Goal: Task Accomplishment & Management: Use online tool/utility

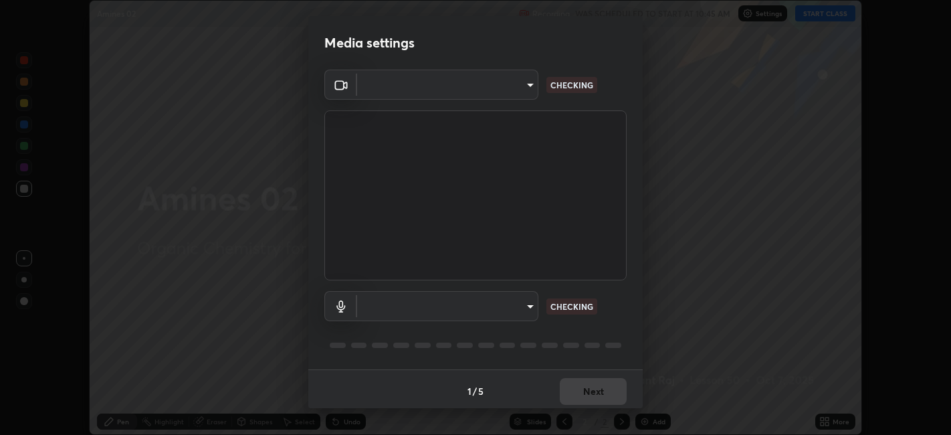
scroll to position [3, 0]
click at [519, 304] on body "Erase all Amines 02 Recording WAS SCHEDULED TO START AT 10:45 AM Settings START…" at bounding box center [475, 217] width 951 height 435
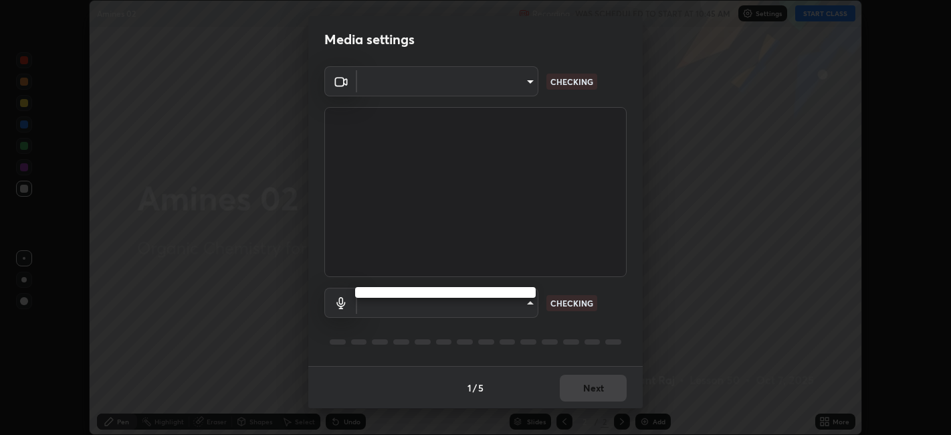
type input "a2c9e0304fea7a197325265949ed38064ec23766b16e4a4df4757bcf8ee53c87"
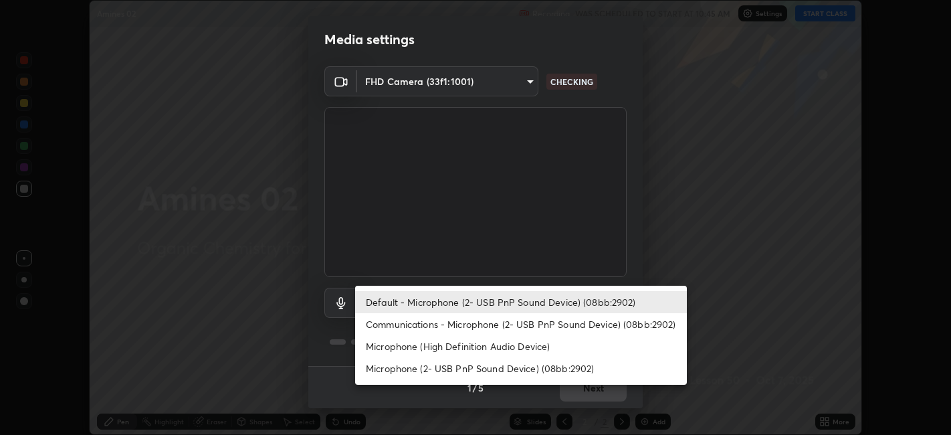
click at [477, 320] on li "Communications - Microphone (2- USB PnP Sound Device) (08bb:2902)" at bounding box center [521, 324] width 332 height 22
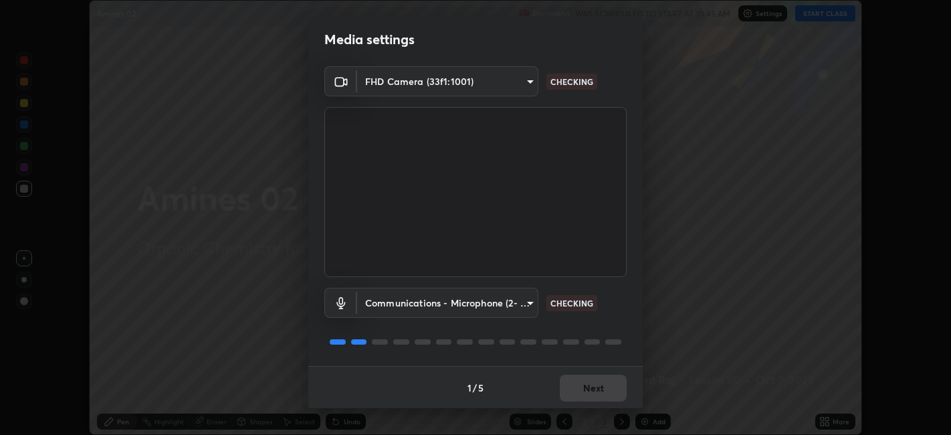
click at [480, 306] on li "Default - Microphone (2- USB PnP Sound Device) (08bb:2902)" at bounding box center [479, 302] width 249 height 13
type input "default"
click at [480, 304] on body "Erase all Amines 02 Recording WAS SCHEDULED TO START AT 10:45 AM Settings START…" at bounding box center [475, 217] width 951 height 435
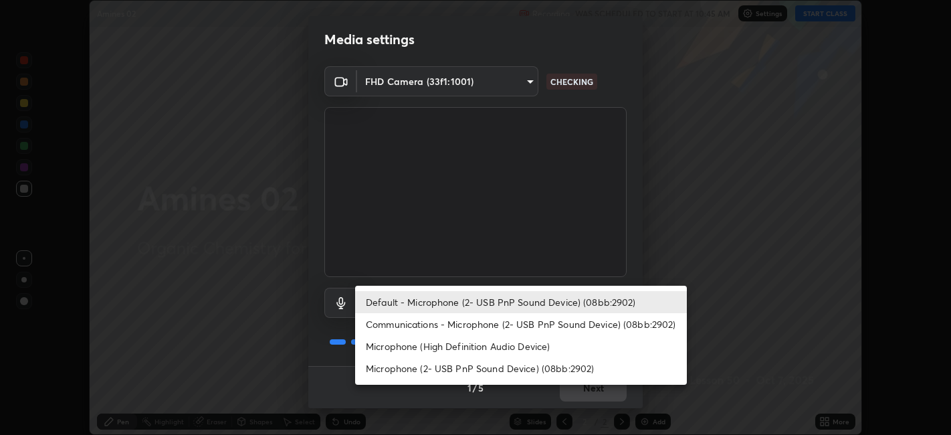
click at [623, 260] on div at bounding box center [475, 217] width 951 height 435
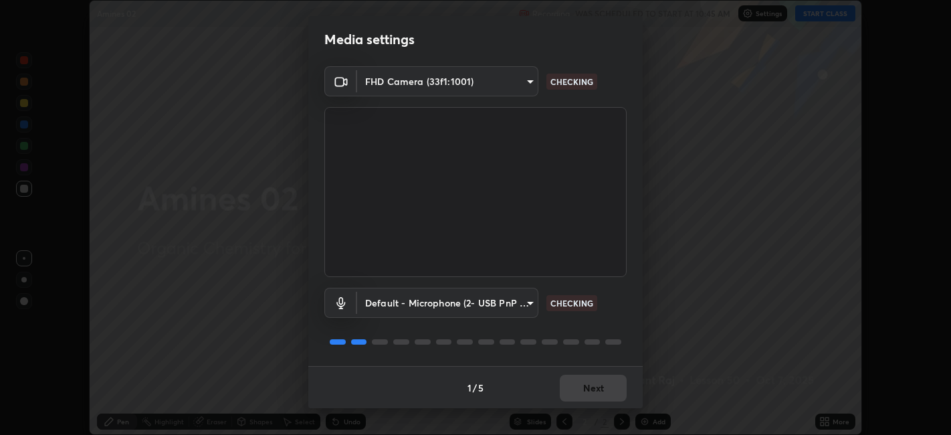
click at [603, 384] on div "1 / 5 Next" at bounding box center [475, 387] width 334 height 43
click at [605, 385] on div "1 / 5 Next" at bounding box center [475, 387] width 334 height 43
click at [605, 389] on div "1 / 5 Next" at bounding box center [475, 387] width 334 height 43
click at [602, 389] on div "1 / 5 Next" at bounding box center [475, 387] width 334 height 43
click at [605, 387] on div "1 / 5 Next" at bounding box center [475, 387] width 334 height 43
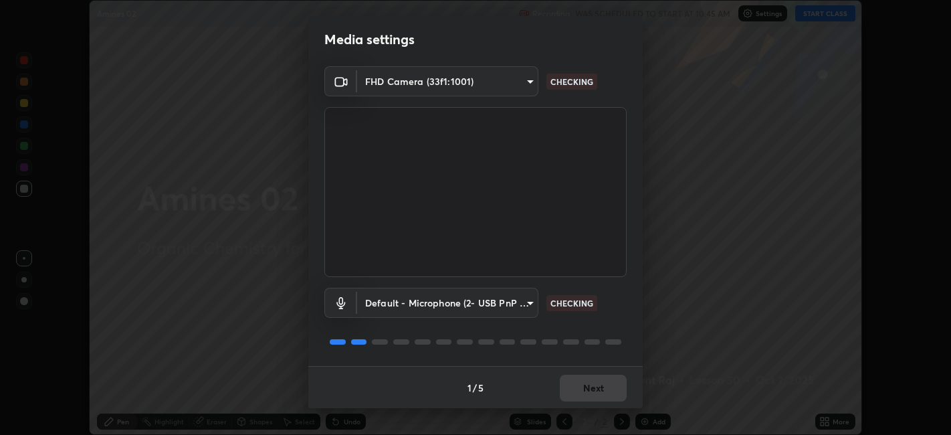
click at [609, 383] on div "1 / 5 Next" at bounding box center [475, 387] width 334 height 43
click at [613, 379] on div "1 / 5 Next" at bounding box center [475, 387] width 334 height 43
click at [591, 397] on button "Next" at bounding box center [593, 387] width 67 height 27
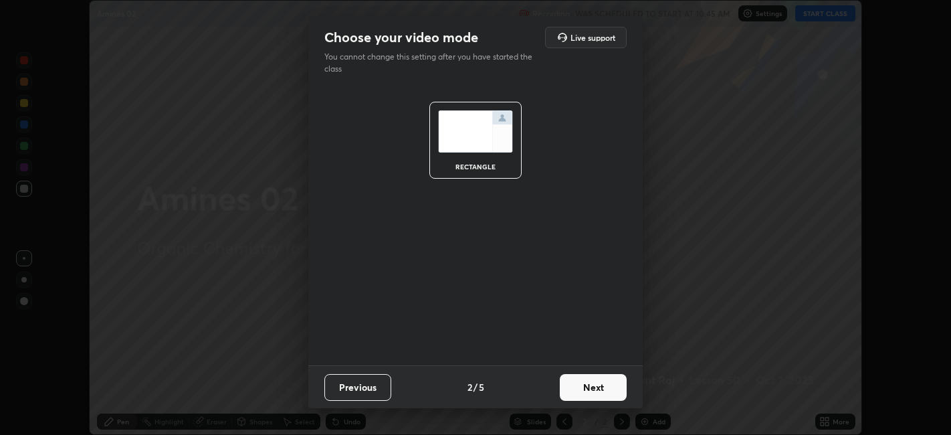
scroll to position [0, 0]
click at [594, 395] on button "Next" at bounding box center [593, 387] width 67 height 27
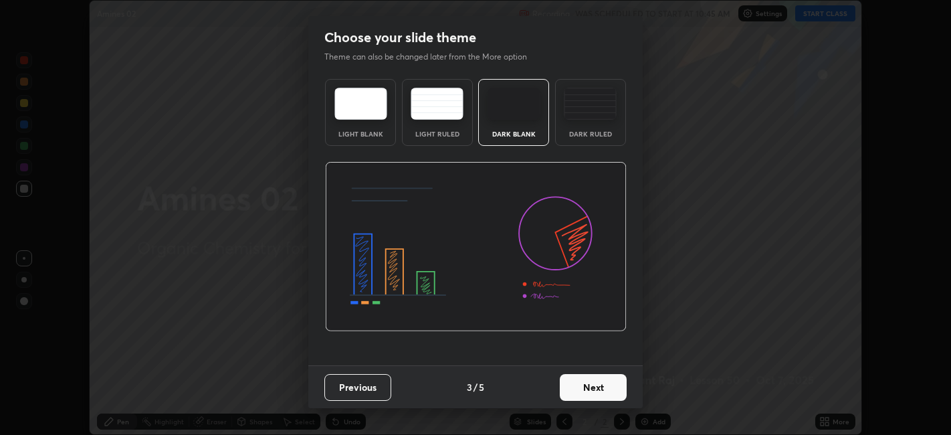
click at [603, 389] on button "Next" at bounding box center [593, 387] width 67 height 27
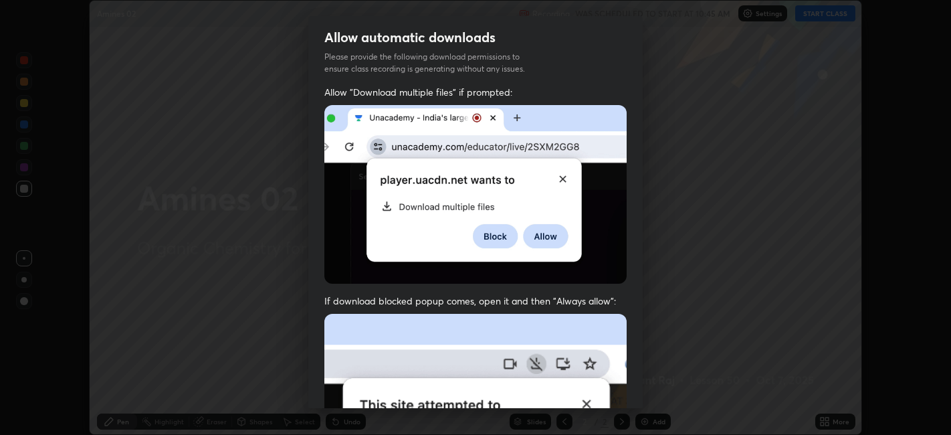
click at [647, 387] on div "Allow automatic downloads Please provide the following download permissions to …" at bounding box center [475, 217] width 951 height 435
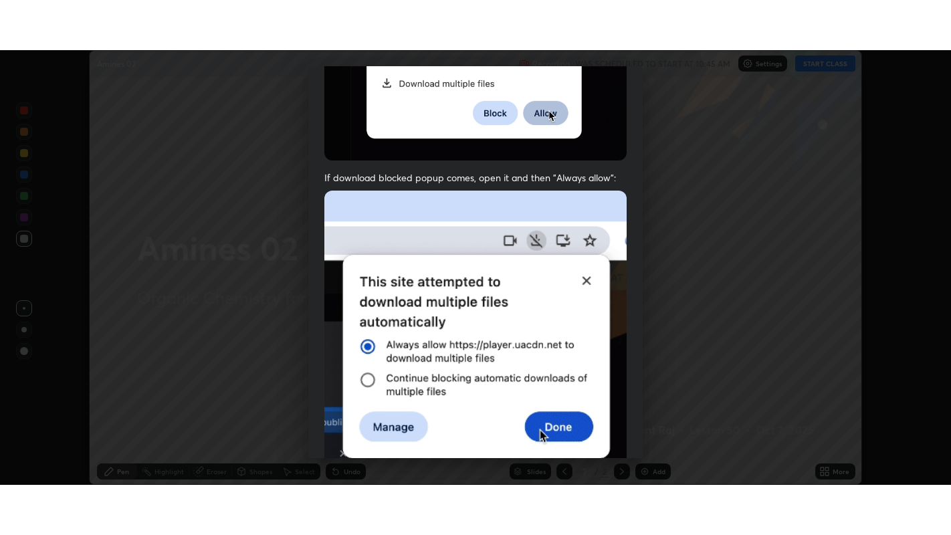
scroll to position [276, 0]
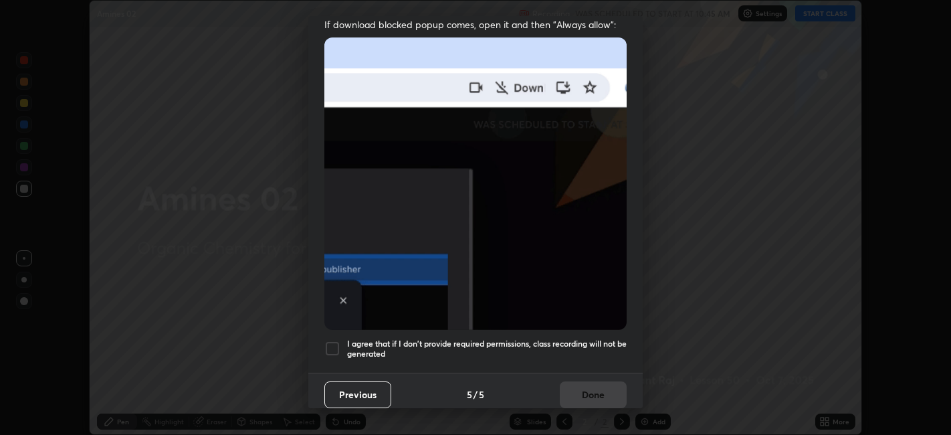
click at [332, 342] on div at bounding box center [332, 348] width 16 height 16
click at [582, 392] on button "Done" at bounding box center [593, 394] width 67 height 27
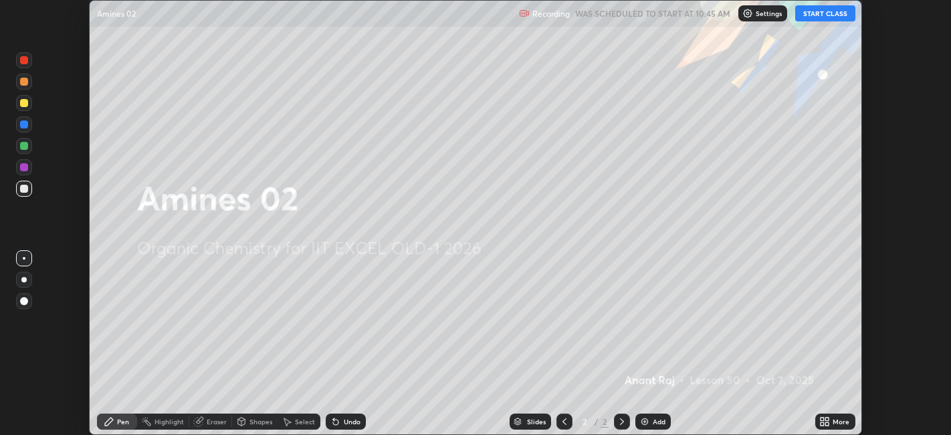
click at [826, 418] on icon at bounding box center [827, 418] width 3 height 3
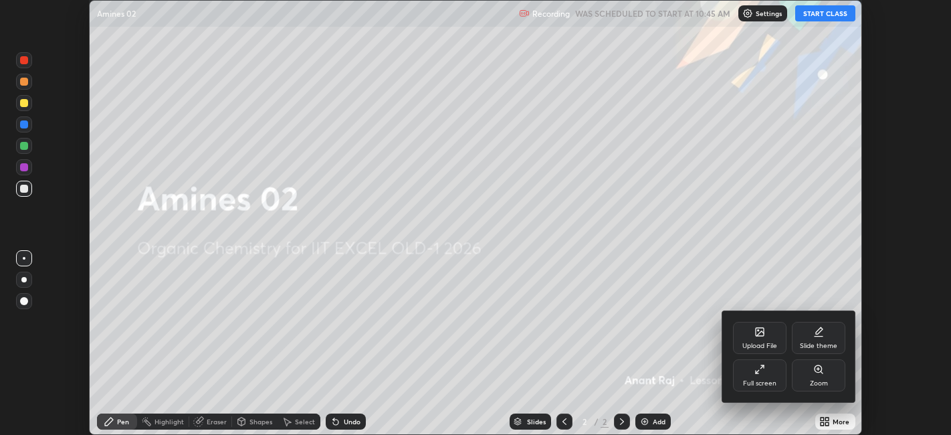
click at [760, 373] on icon at bounding box center [759, 369] width 11 height 11
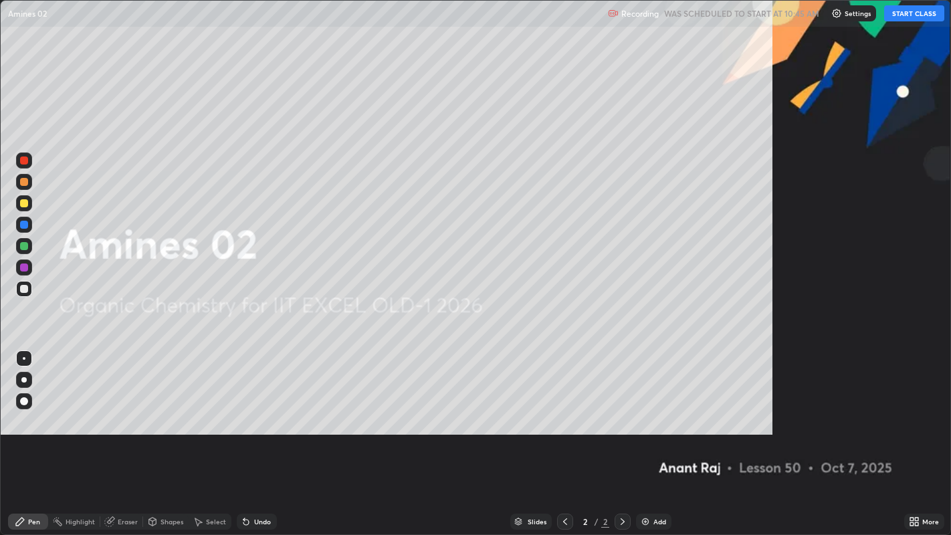
scroll to position [535, 951]
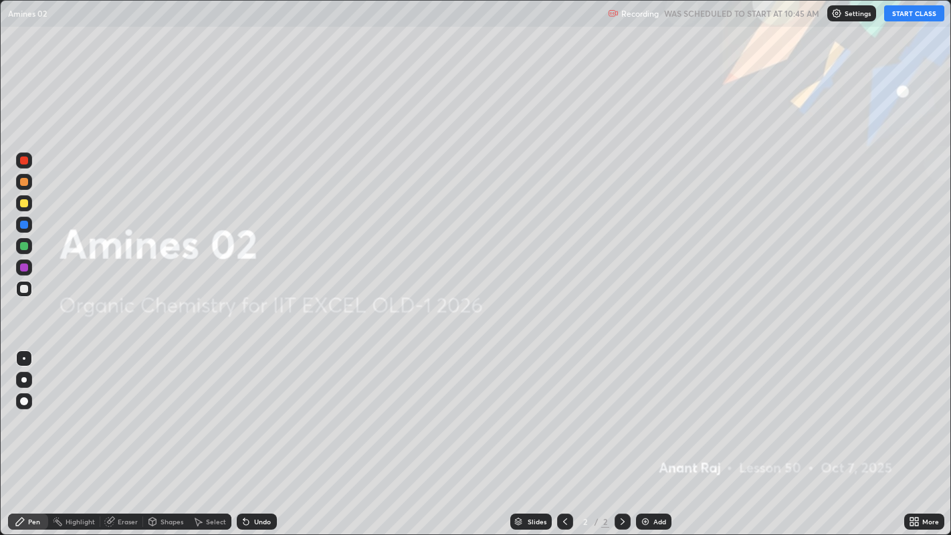
click at [918, 434] on icon at bounding box center [916, 519] width 3 height 3
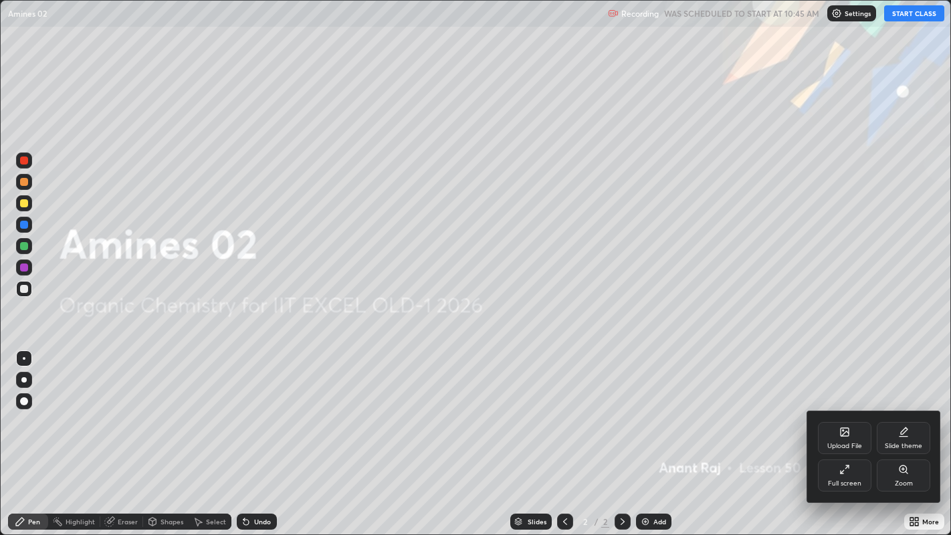
click at [845, 434] on icon at bounding box center [845, 432] width 8 height 8
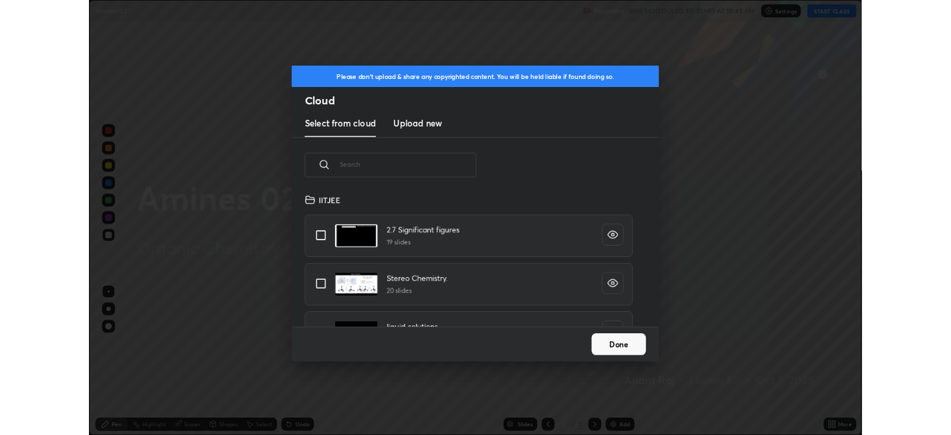
scroll to position [165, 429]
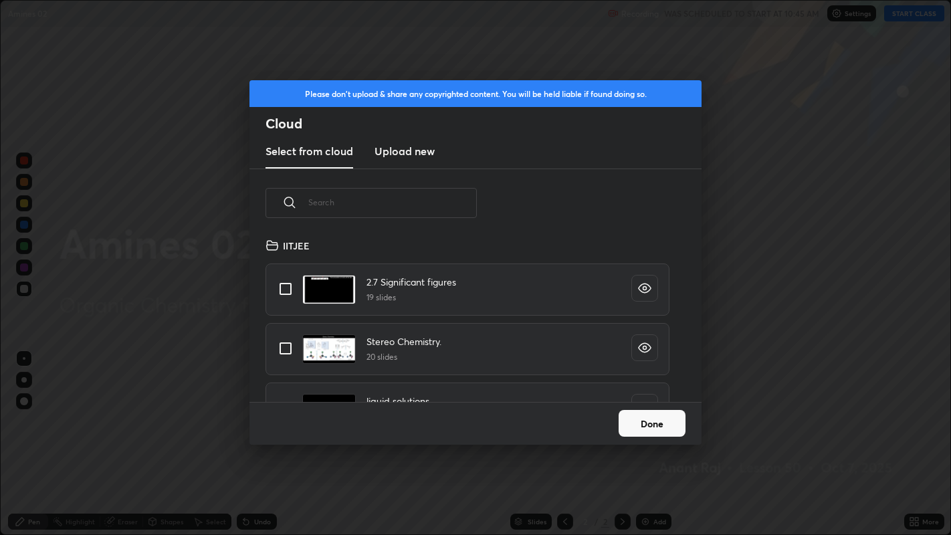
click at [423, 155] on h3 "Upload new" at bounding box center [404, 151] width 60 height 16
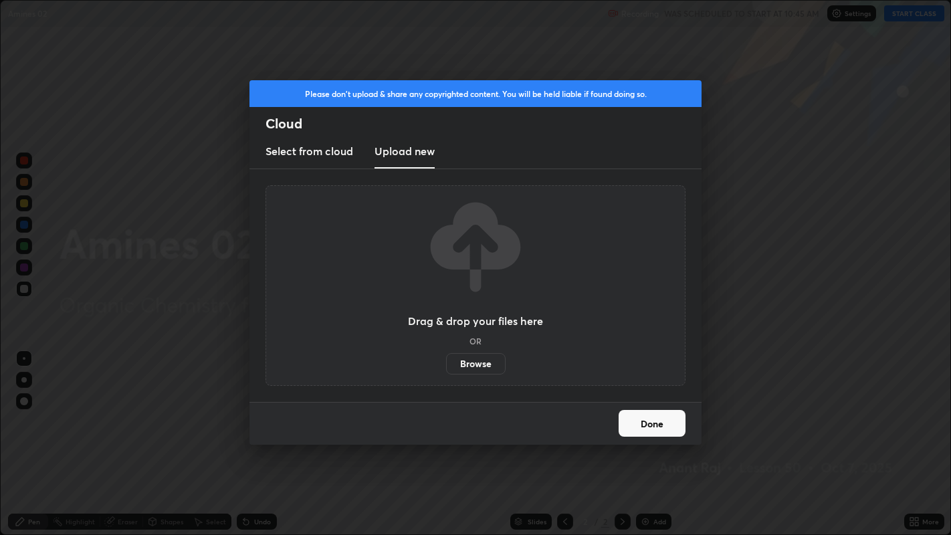
click at [488, 359] on label "Browse" at bounding box center [476, 363] width 60 height 21
click at [446, 359] on input "Browse" at bounding box center [446, 363] width 0 height 21
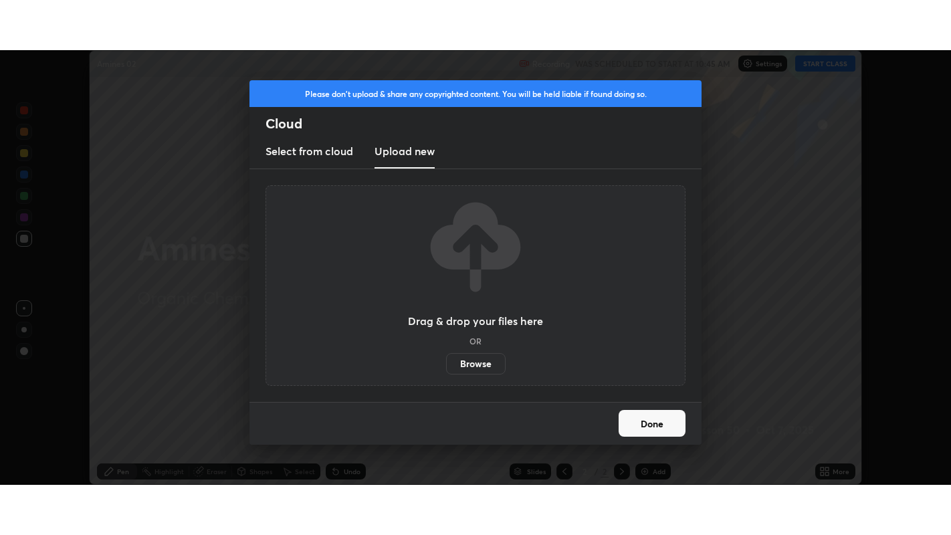
scroll to position [66440, 65923]
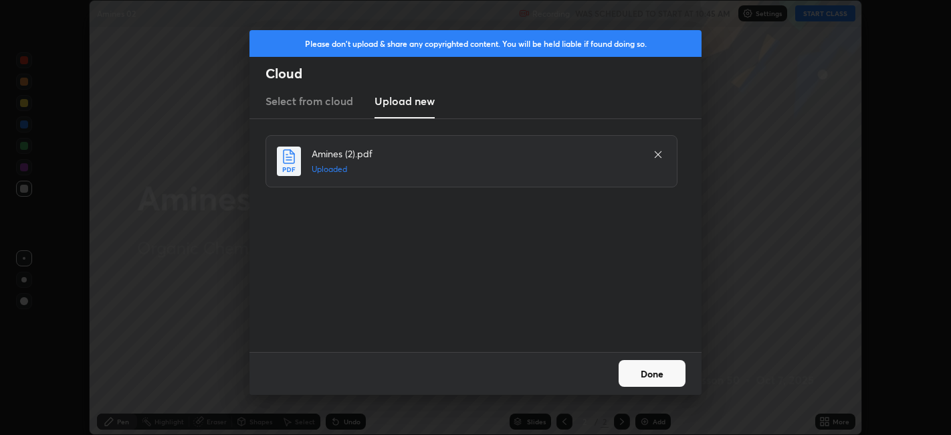
click at [657, 370] on button "Done" at bounding box center [652, 373] width 67 height 27
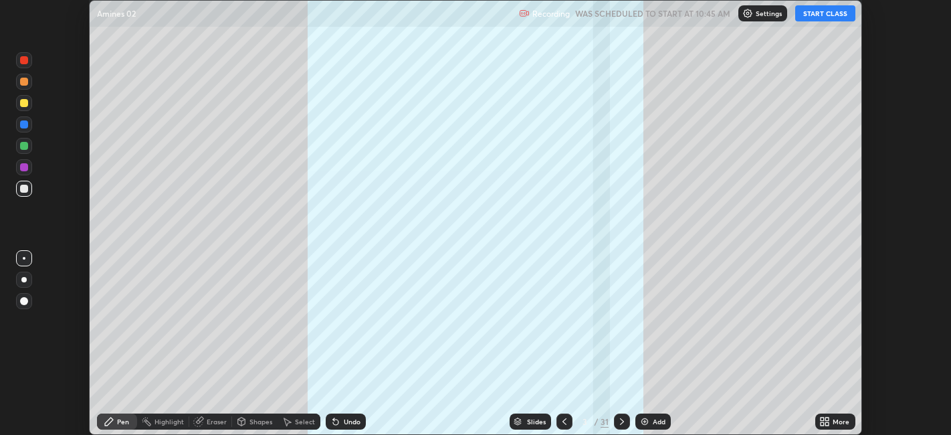
click at [827, 422] on icon at bounding box center [827, 423] width 3 height 3
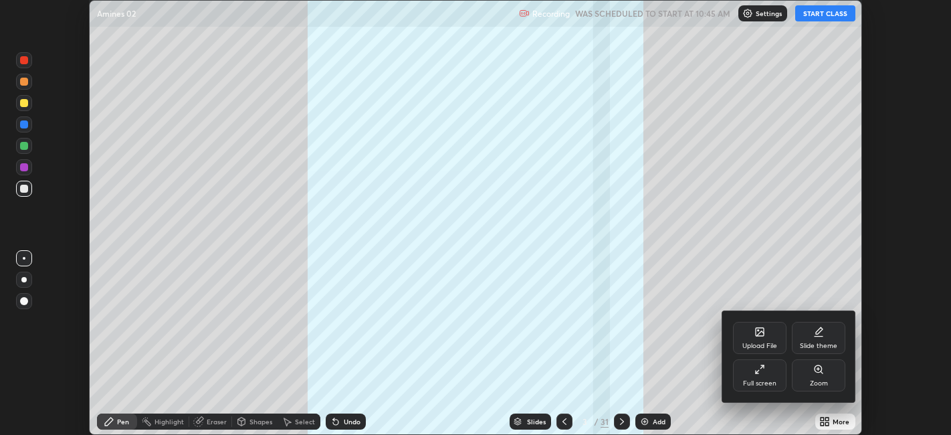
click at [762, 374] on icon at bounding box center [759, 369] width 11 height 11
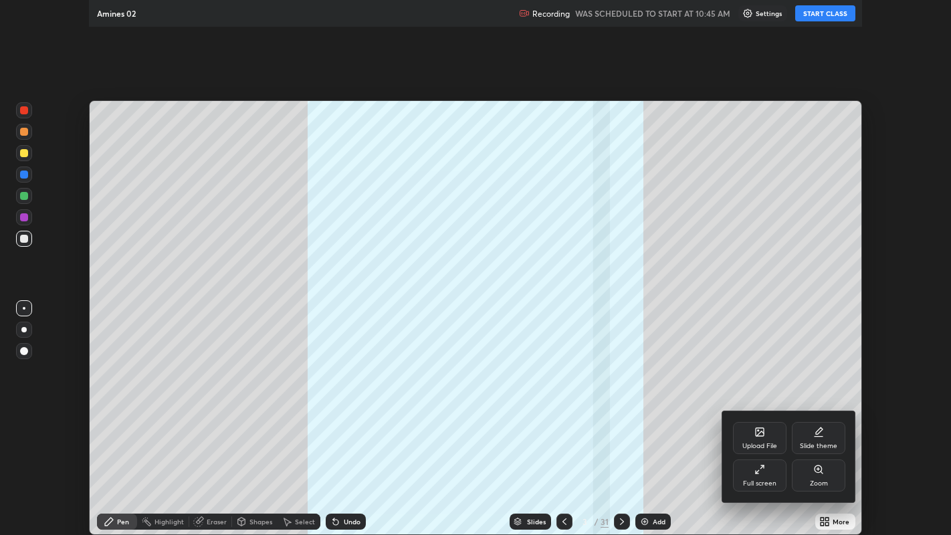
scroll to position [535, 951]
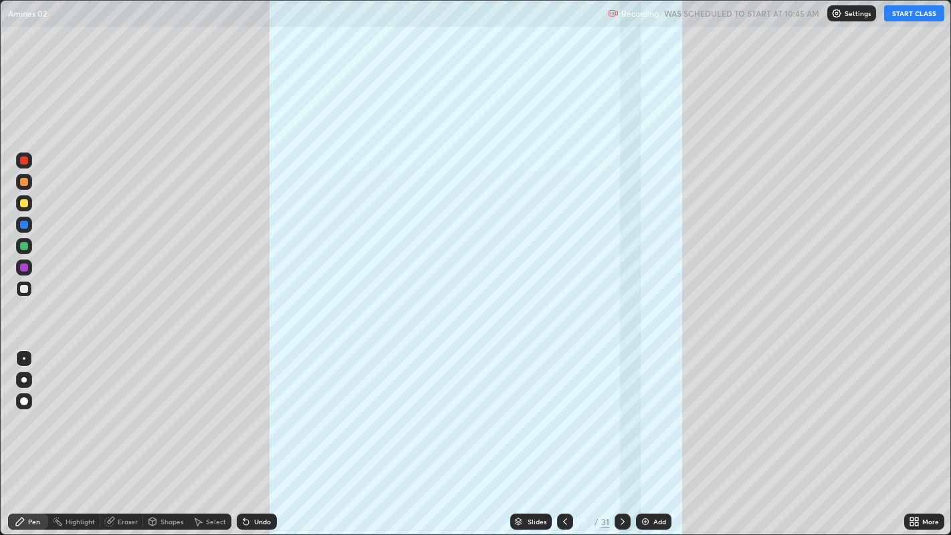
click at [603, 434] on div "31" at bounding box center [605, 522] width 8 height 12
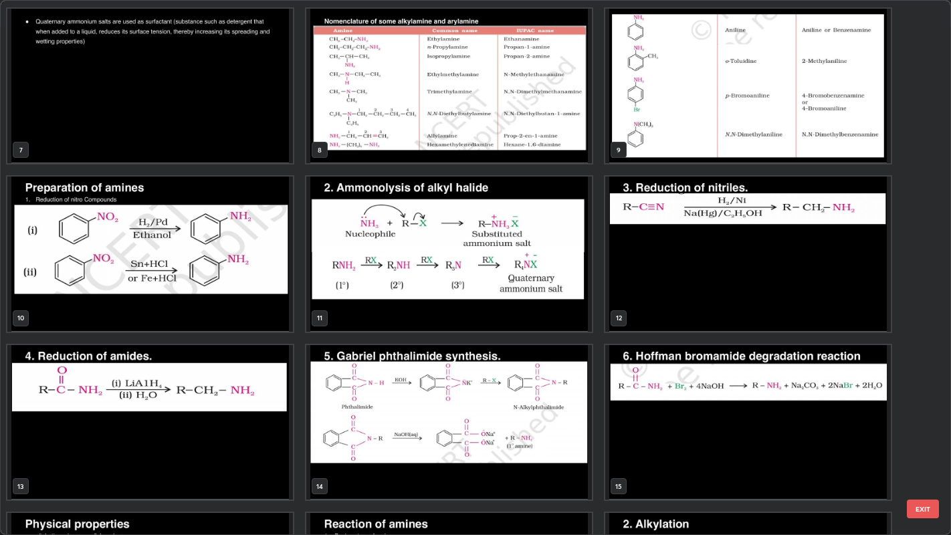
scroll to position [334, 0]
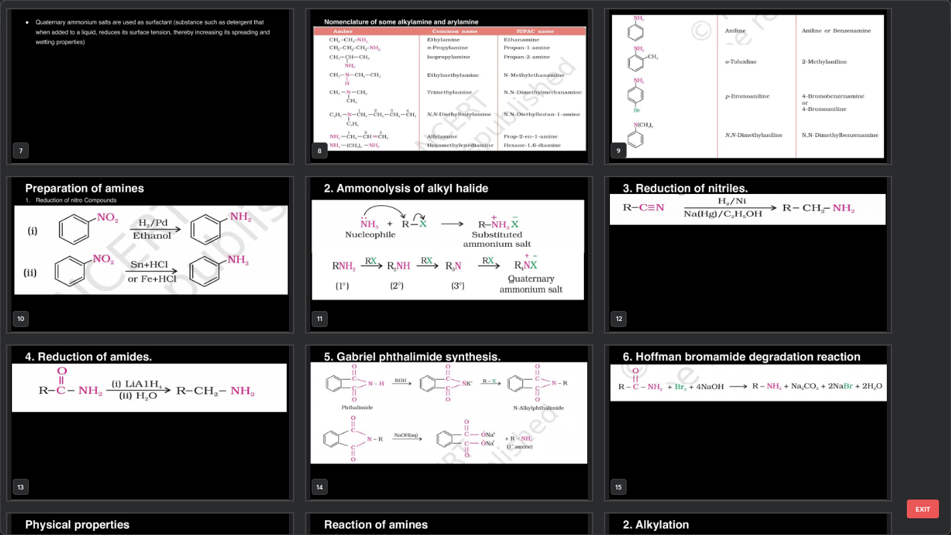
click at [353, 289] on img "grid" at bounding box center [449, 254] width 286 height 154
click at [354, 290] on img "grid" at bounding box center [449, 254] width 286 height 154
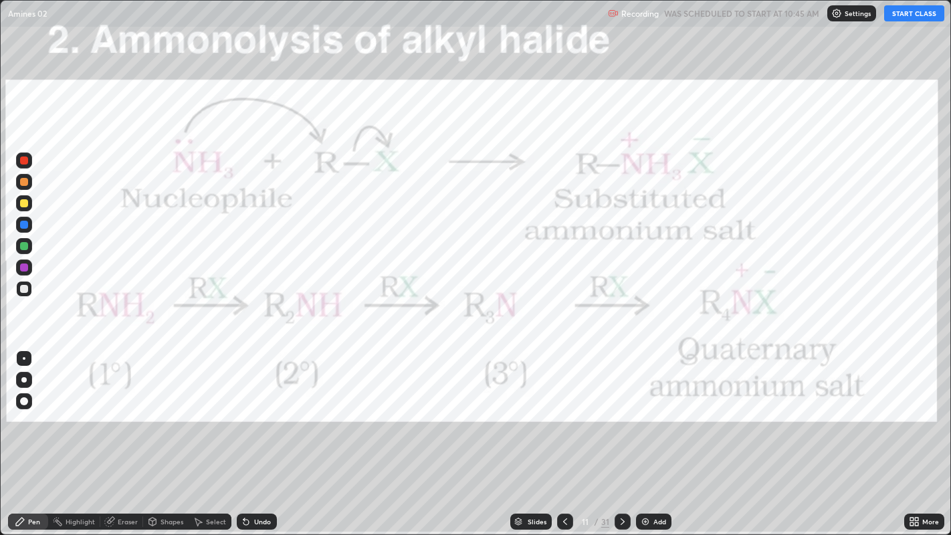
click at [354, 290] on img "grid" at bounding box center [449, 254] width 286 height 154
click at [34, 434] on div "Pen" at bounding box center [34, 521] width 12 height 7
click at [25, 247] on div at bounding box center [24, 246] width 8 height 8
click at [931, 14] on button "START CLASS" at bounding box center [914, 13] width 60 height 16
click at [649, 434] on div "Add" at bounding box center [653, 522] width 35 height 16
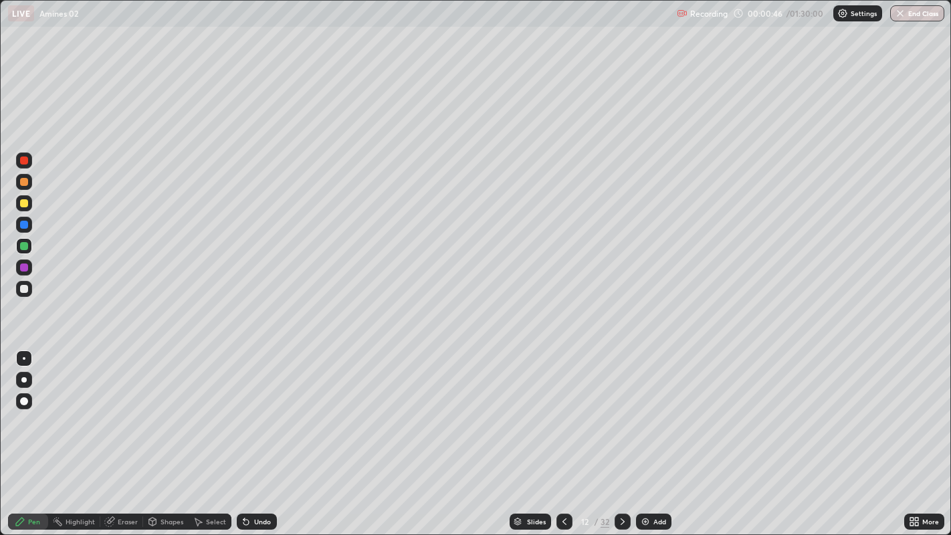
click at [25, 287] on div at bounding box center [24, 289] width 8 height 8
click at [130, 434] on div "Eraser" at bounding box center [128, 521] width 20 height 7
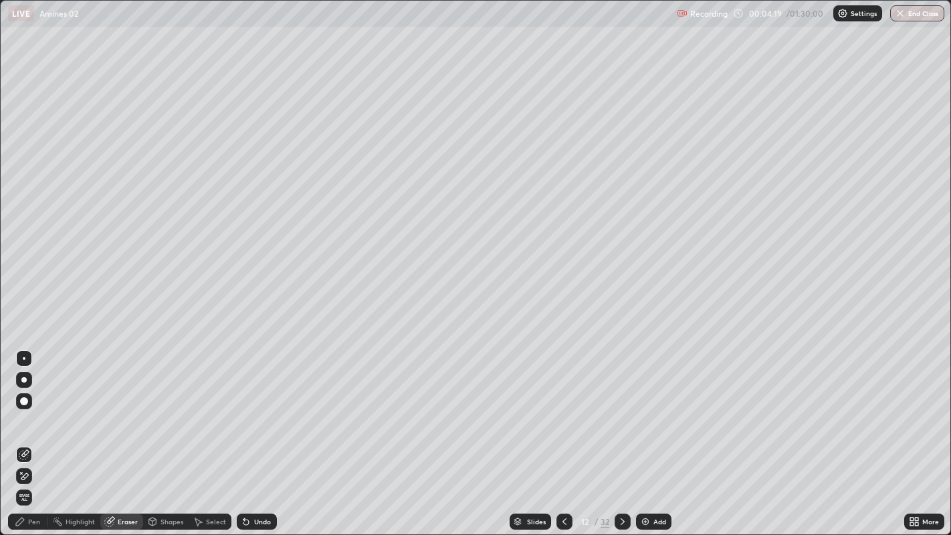
click at [23, 358] on div at bounding box center [24, 358] width 3 height 3
click at [32, 434] on div "Pen" at bounding box center [34, 521] width 12 height 7
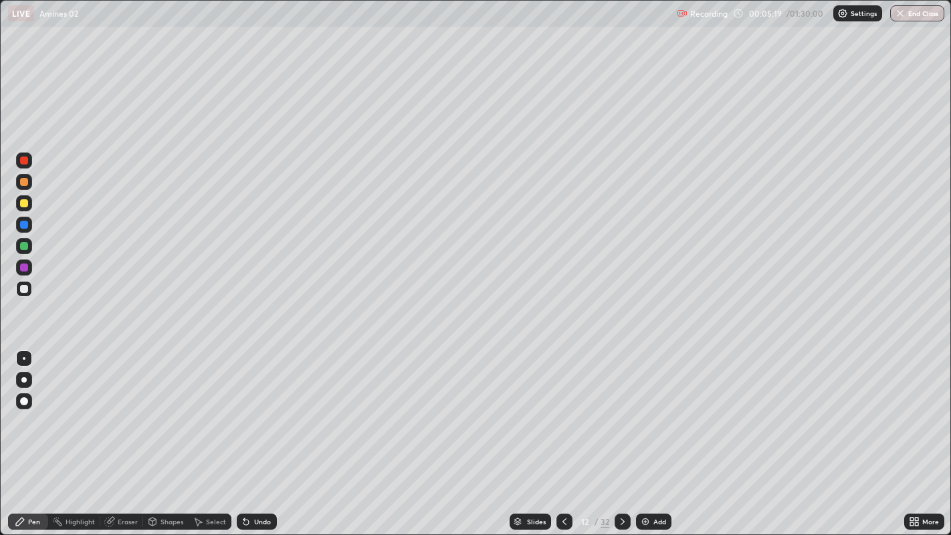
click at [249, 434] on icon at bounding box center [246, 521] width 11 height 11
click at [245, 434] on icon at bounding box center [245, 522] width 5 height 5
click at [257, 434] on div "Undo" at bounding box center [257, 522] width 40 height 16
click at [259, 434] on div "Undo" at bounding box center [262, 521] width 17 height 7
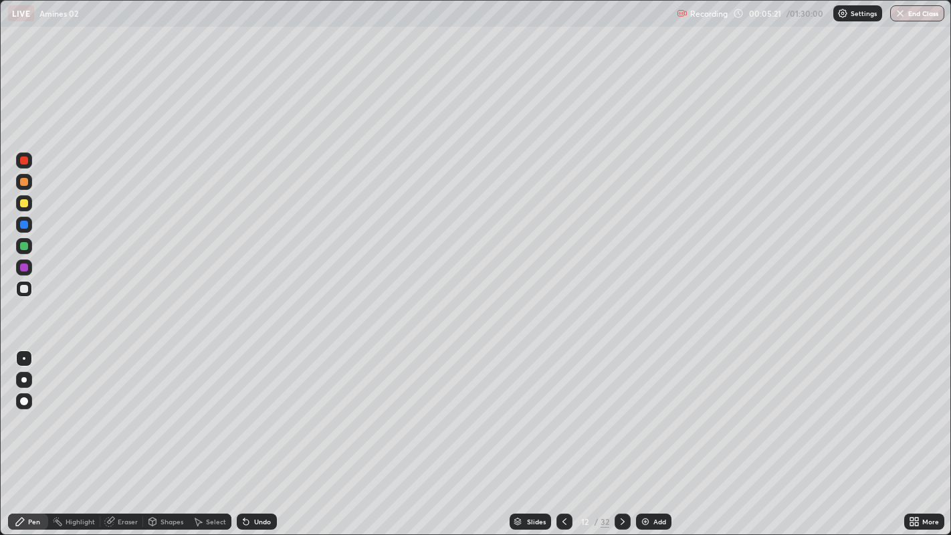
click at [258, 434] on div "Undo" at bounding box center [262, 521] width 17 height 7
click at [27, 289] on div at bounding box center [24, 289] width 8 height 8
click at [650, 434] on div "Add" at bounding box center [653, 522] width 35 height 16
click at [260, 434] on div "Undo" at bounding box center [262, 521] width 17 height 7
click at [250, 434] on div "Undo" at bounding box center [257, 522] width 40 height 16
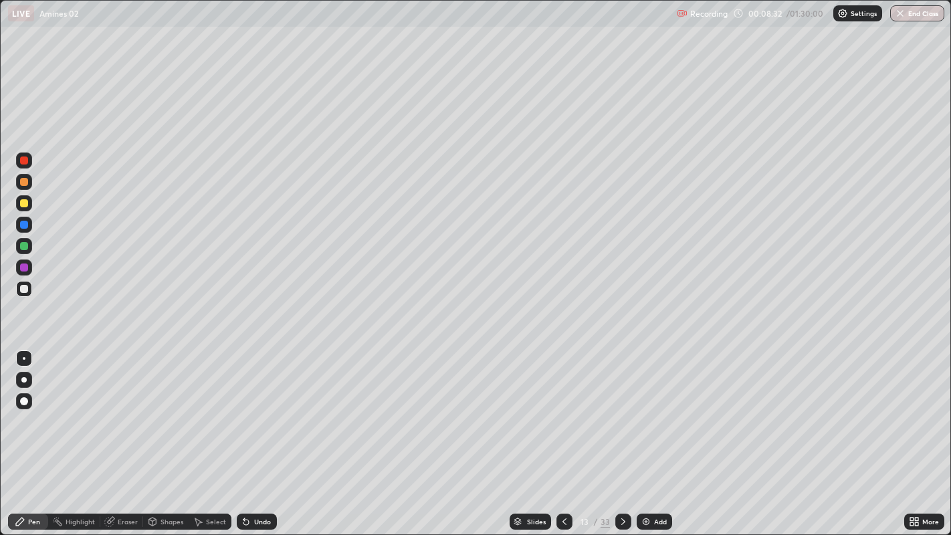
click at [251, 434] on div "Undo" at bounding box center [257, 522] width 40 height 16
click at [27, 204] on div at bounding box center [24, 203] width 8 height 8
click at [25, 289] on div at bounding box center [24, 289] width 8 height 8
click at [564, 434] on icon at bounding box center [564, 521] width 11 height 11
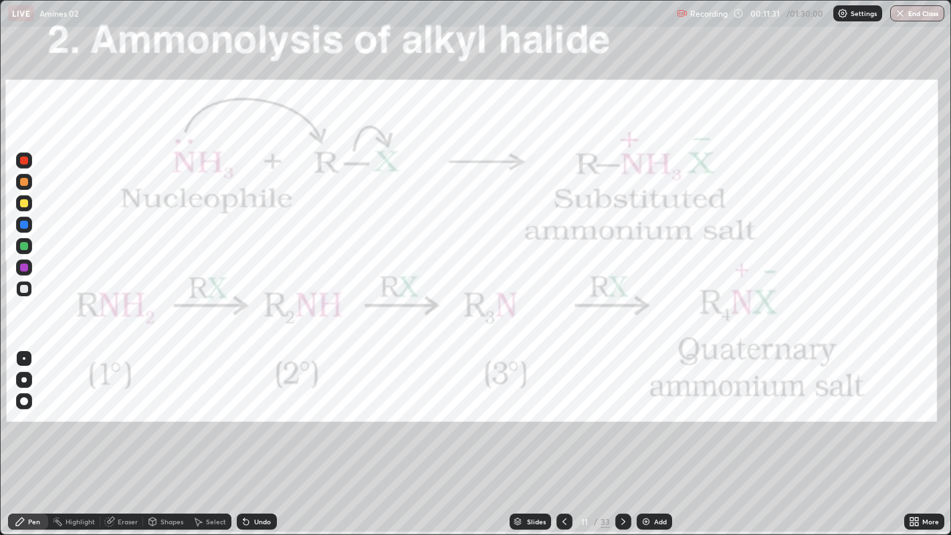
click at [621, 434] on icon at bounding box center [623, 521] width 11 height 11
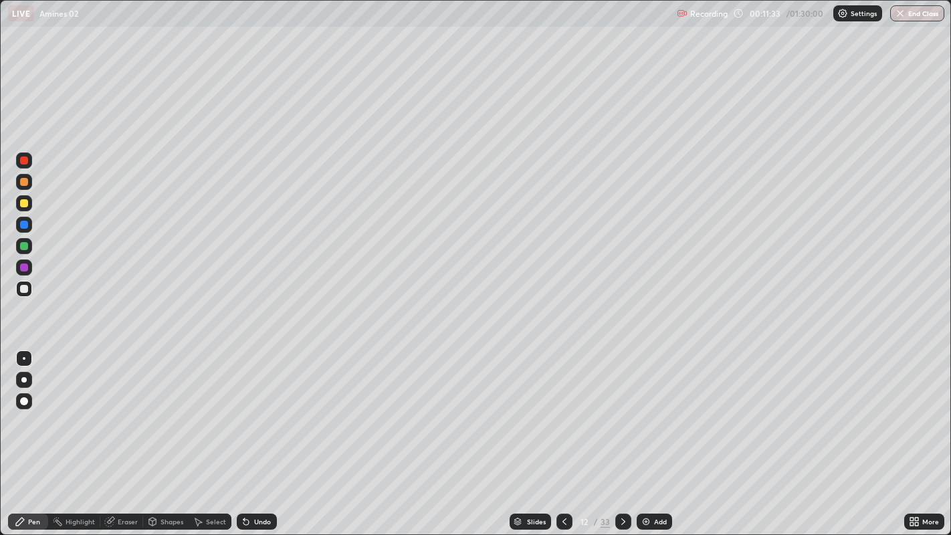
click at [565, 434] on icon at bounding box center [564, 521] width 11 height 11
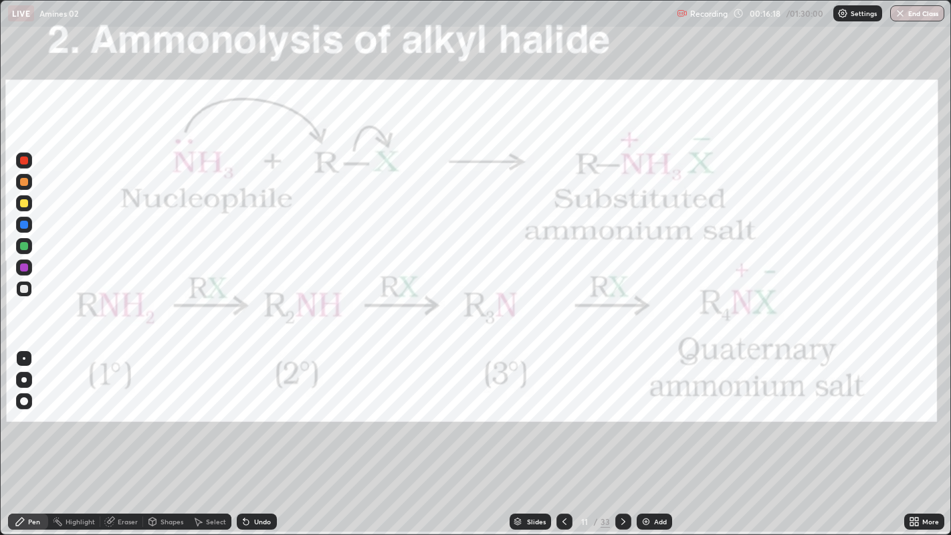
click at [621, 434] on icon at bounding box center [623, 521] width 11 height 11
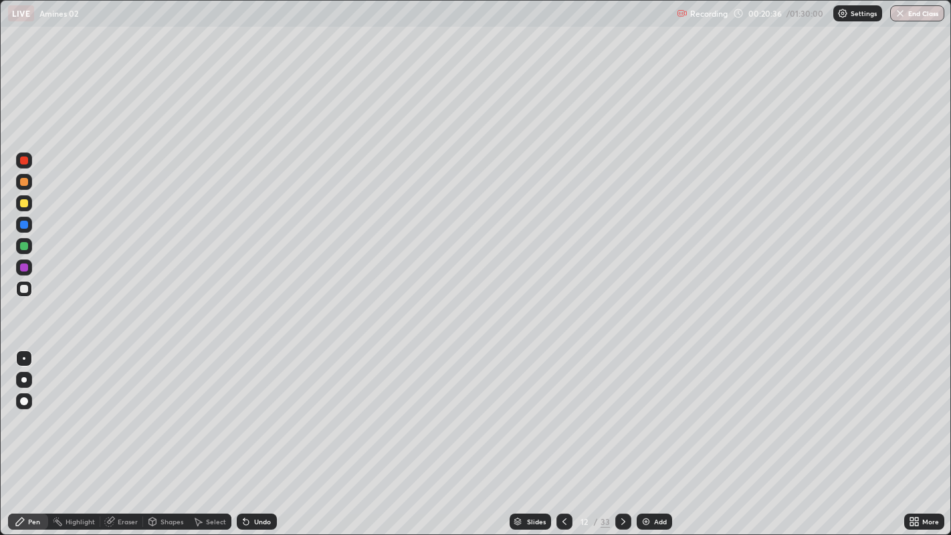
click at [623, 434] on icon at bounding box center [623, 521] width 11 height 11
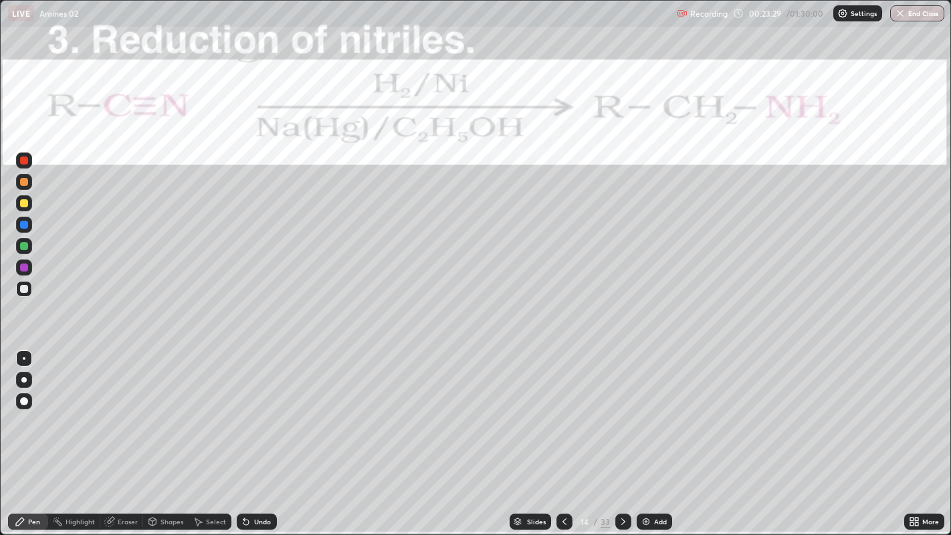
click at [24, 292] on div at bounding box center [24, 289] width 8 height 8
click at [260, 434] on div "Undo" at bounding box center [257, 522] width 40 height 16
click at [262, 434] on div "Undo" at bounding box center [257, 522] width 40 height 16
click at [263, 434] on div "Undo" at bounding box center [257, 522] width 40 height 16
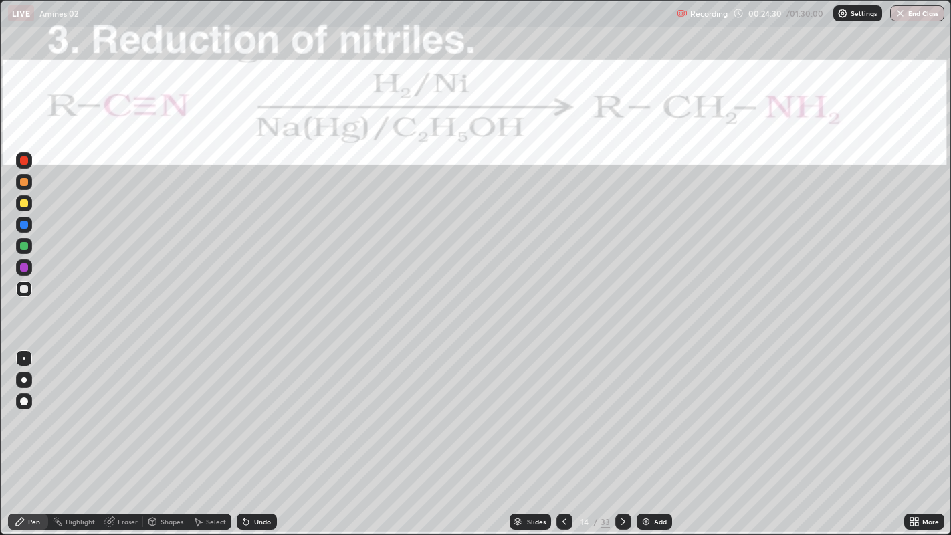
click at [263, 434] on div "Undo" at bounding box center [257, 522] width 40 height 16
click at [261, 434] on div "Undo" at bounding box center [257, 522] width 40 height 16
click at [649, 434] on img at bounding box center [646, 521] width 11 height 11
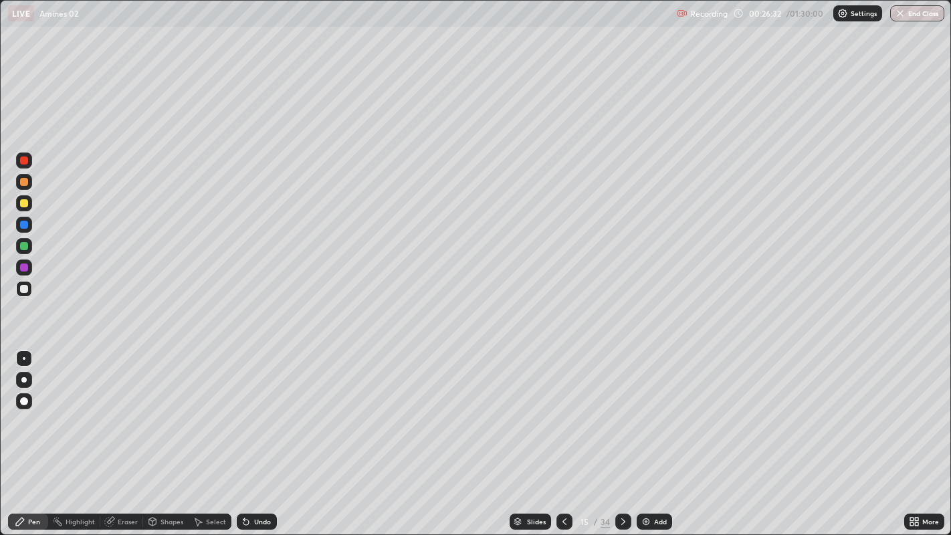
click at [257, 434] on div "Undo" at bounding box center [262, 521] width 17 height 7
click at [255, 434] on div "Undo" at bounding box center [262, 521] width 17 height 7
click at [257, 434] on div "Undo" at bounding box center [262, 521] width 17 height 7
click at [8, 434] on div "Pen" at bounding box center [28, 522] width 40 height 16
click at [25, 246] on div at bounding box center [24, 246] width 8 height 8
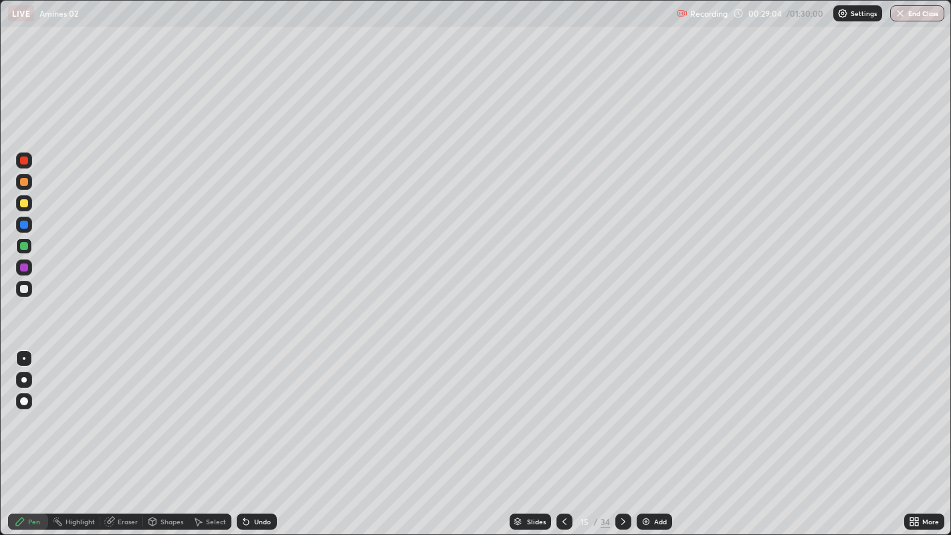
click at [24, 205] on div at bounding box center [24, 203] width 8 height 8
click at [563, 434] on icon at bounding box center [564, 521] width 11 height 11
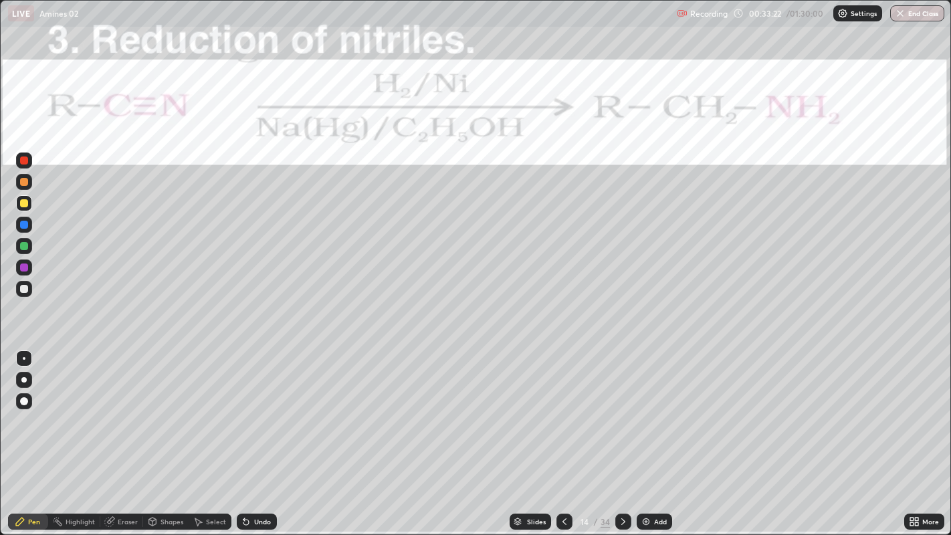
click at [621, 434] on icon at bounding box center [623, 521] width 11 height 11
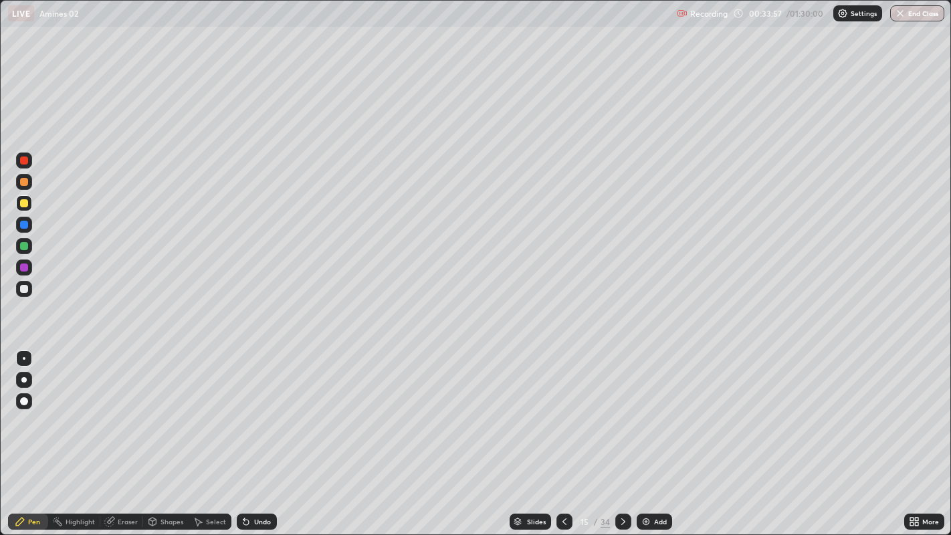
click at [207, 434] on div "Select" at bounding box center [216, 521] width 20 height 7
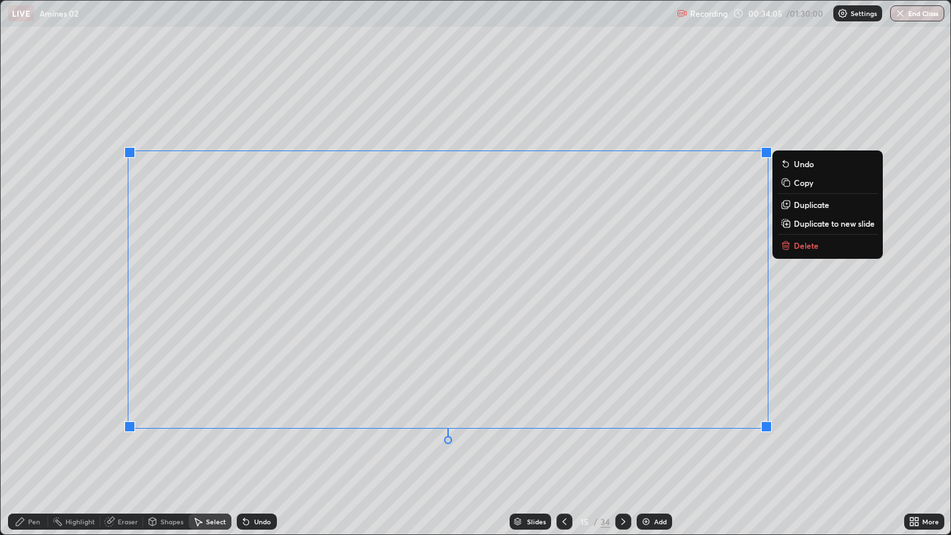
click at [34, 434] on div "Pen" at bounding box center [34, 521] width 12 height 7
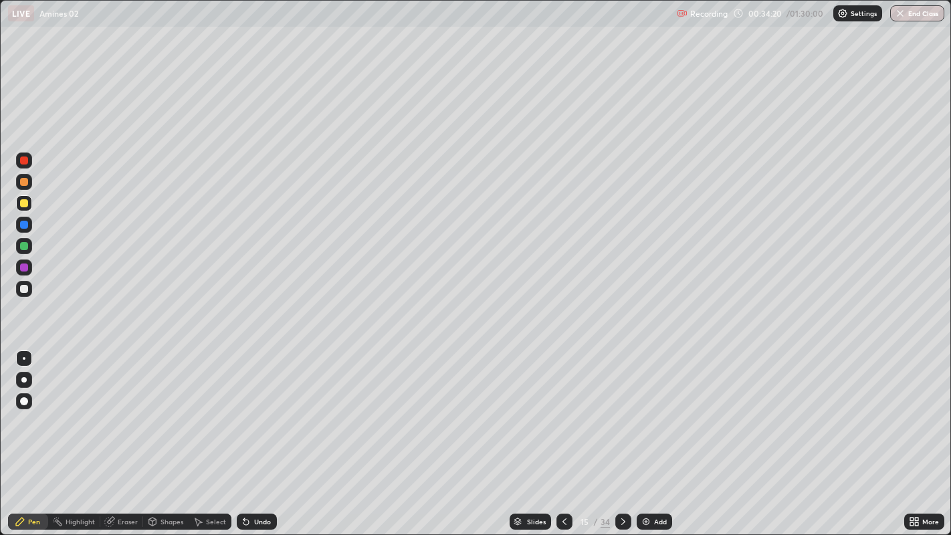
click at [263, 434] on div "Undo" at bounding box center [262, 521] width 17 height 7
click at [23, 288] on div at bounding box center [24, 289] width 8 height 8
click at [25, 160] on div at bounding box center [24, 160] width 8 height 8
click at [268, 434] on div "Undo" at bounding box center [262, 521] width 17 height 7
click at [23, 289] on div at bounding box center [24, 289] width 8 height 8
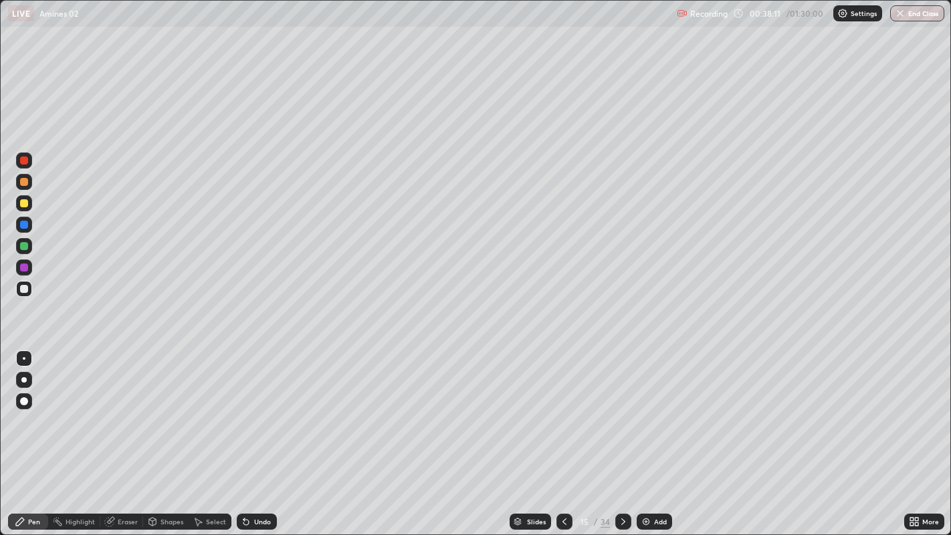
click at [621, 434] on icon at bounding box center [623, 521] width 4 height 7
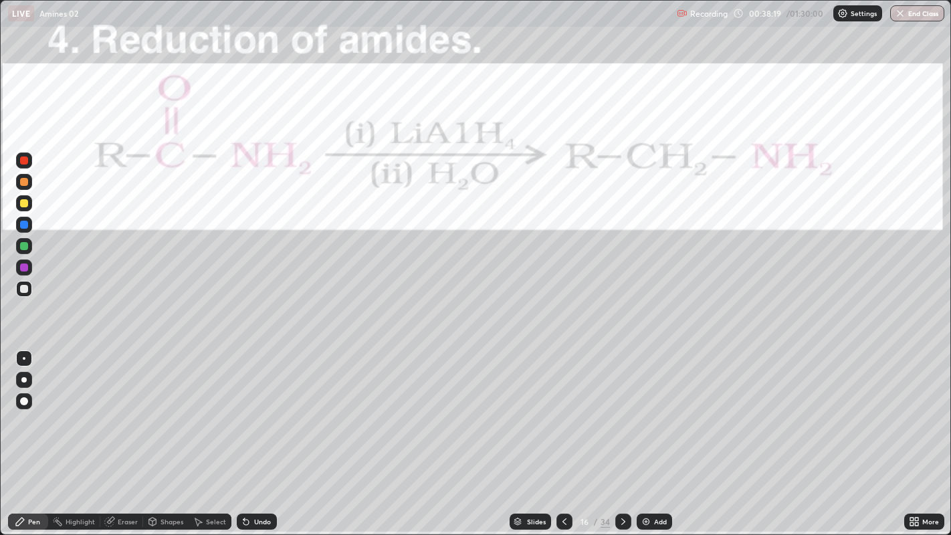
click at [74, 434] on div "Highlight" at bounding box center [80, 521] width 29 height 7
click at [41, 434] on div "Pen" at bounding box center [28, 522] width 40 height 16
click at [23, 244] on div at bounding box center [24, 246] width 8 height 8
click at [25, 160] on div at bounding box center [24, 160] width 8 height 8
click at [27, 290] on div at bounding box center [24, 289] width 8 height 8
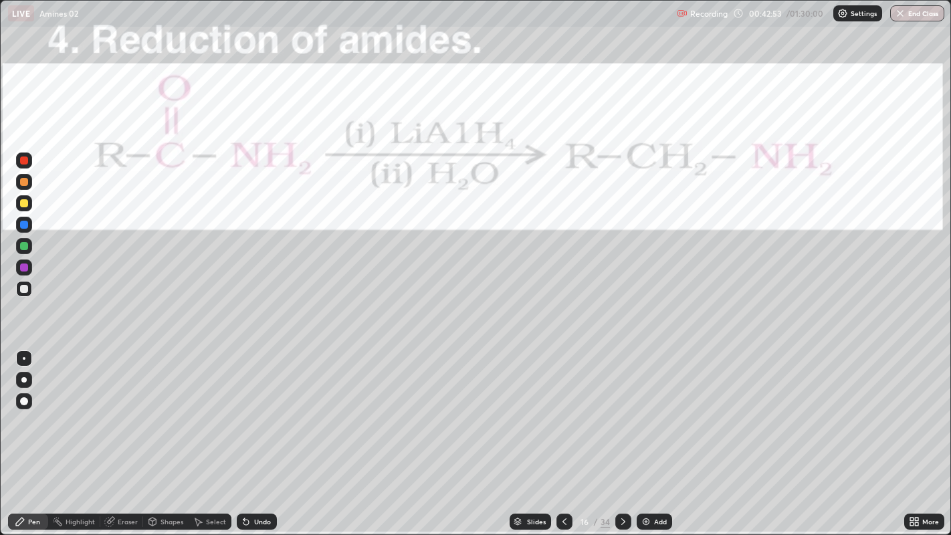
click at [257, 434] on div "Undo" at bounding box center [262, 521] width 17 height 7
click at [25, 160] on div at bounding box center [24, 160] width 8 height 8
click at [23, 288] on div at bounding box center [24, 289] width 8 height 8
click at [45, 434] on div "Pen" at bounding box center [28, 522] width 40 height 16
click at [26, 292] on div at bounding box center [24, 289] width 8 height 8
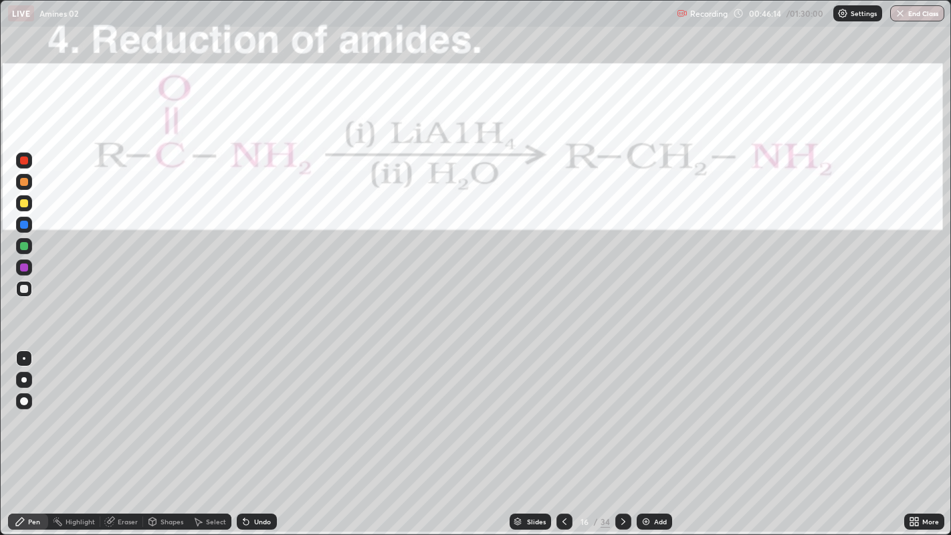
click at [641, 434] on img at bounding box center [646, 521] width 11 height 11
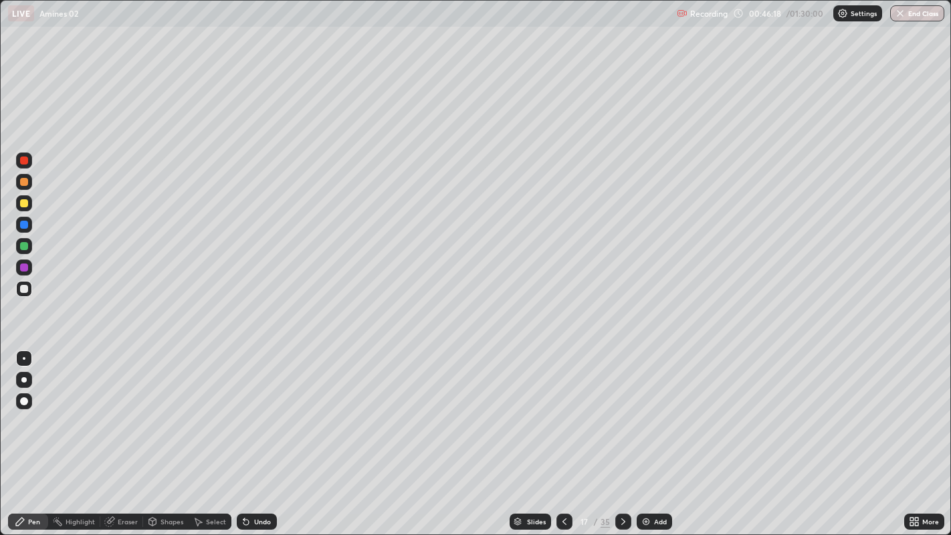
click at [27, 288] on div at bounding box center [24, 289] width 8 height 8
click at [257, 434] on div "Undo" at bounding box center [262, 521] width 17 height 7
click at [256, 434] on div "Undo" at bounding box center [262, 521] width 17 height 7
click at [257, 434] on div "Undo" at bounding box center [262, 521] width 17 height 7
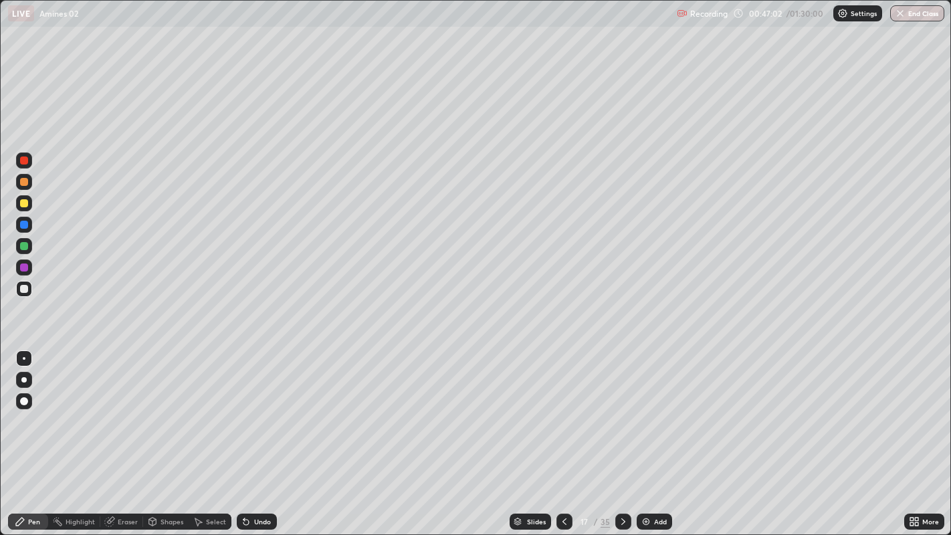
click at [256, 434] on div "Undo" at bounding box center [262, 521] width 17 height 7
click at [255, 434] on div "Undo" at bounding box center [262, 521] width 17 height 7
click at [257, 434] on div "Undo" at bounding box center [262, 521] width 17 height 7
click at [259, 434] on div "Undo" at bounding box center [262, 521] width 17 height 7
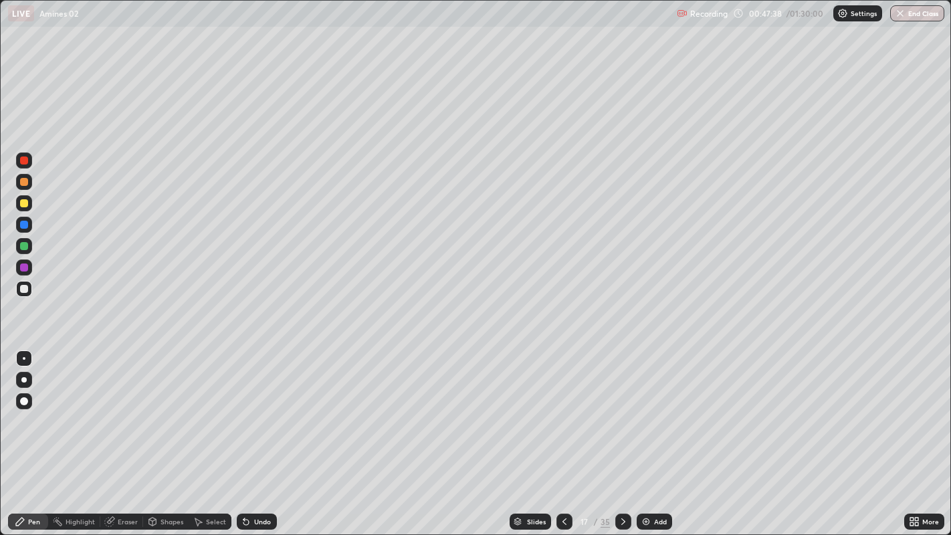
click at [259, 434] on div "Undo" at bounding box center [262, 521] width 17 height 7
click at [261, 434] on div "Undo" at bounding box center [257, 522] width 40 height 16
click at [262, 434] on div "Undo" at bounding box center [262, 521] width 17 height 7
click at [257, 434] on div "Undo" at bounding box center [262, 521] width 17 height 7
click at [263, 434] on div "Undo" at bounding box center [257, 522] width 40 height 16
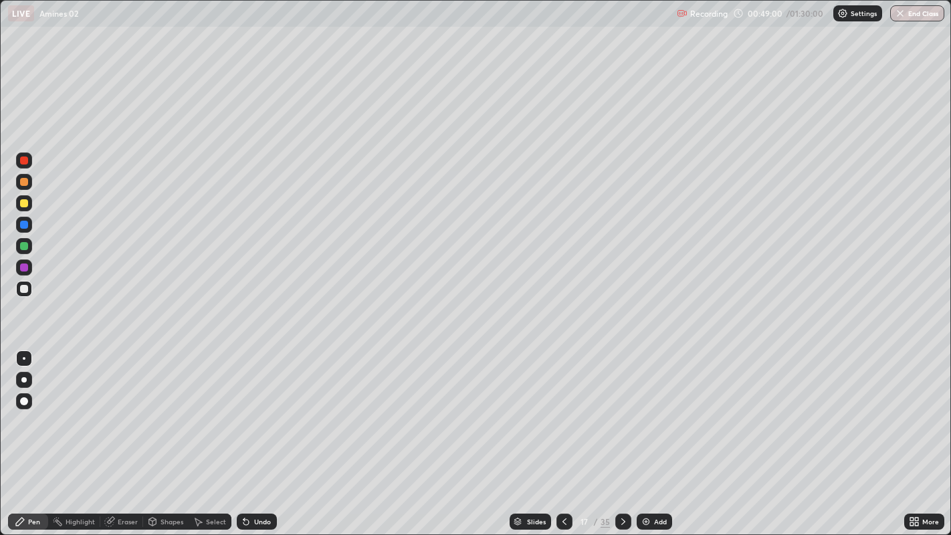
click at [22, 292] on div at bounding box center [24, 289] width 8 height 8
click at [35, 434] on div "Pen" at bounding box center [34, 521] width 12 height 7
click at [644, 434] on img at bounding box center [646, 521] width 11 height 11
click at [563, 434] on icon at bounding box center [564, 521] width 11 height 11
click at [25, 292] on div at bounding box center [24, 289] width 8 height 8
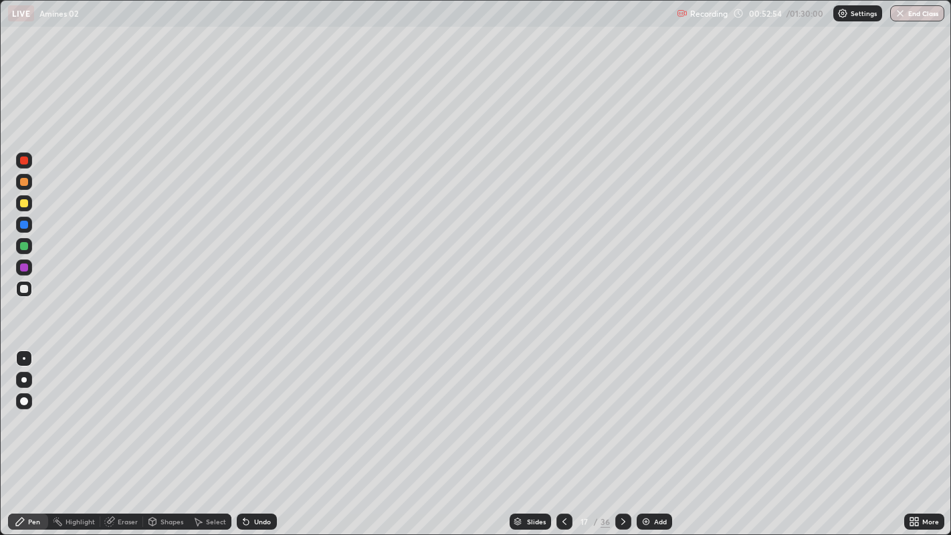
click at [21, 205] on div at bounding box center [24, 203] width 8 height 8
click at [615, 434] on div at bounding box center [623, 522] width 16 height 16
click at [23, 290] on div at bounding box center [24, 289] width 8 height 8
click at [27, 290] on div at bounding box center [24, 289] width 8 height 8
click at [263, 434] on div "Undo" at bounding box center [262, 521] width 17 height 7
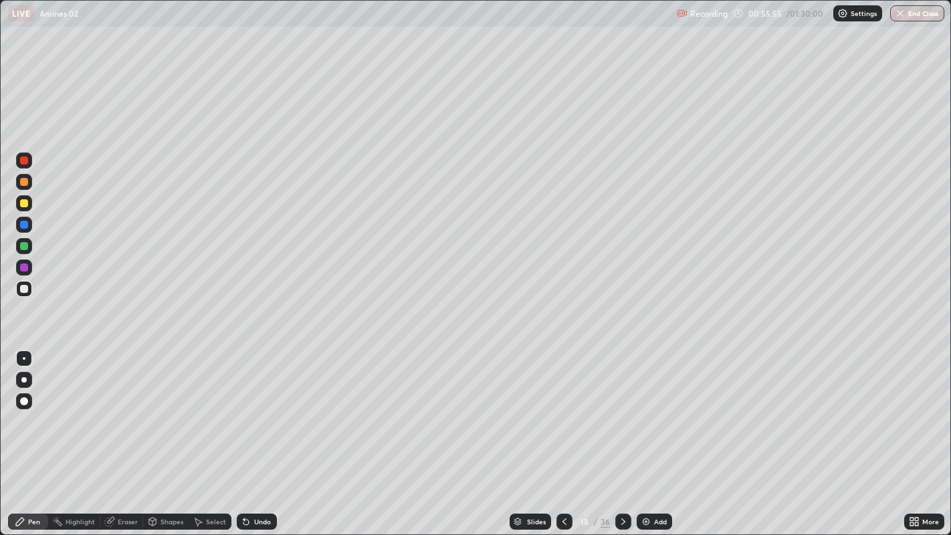
click at [263, 434] on div "Undo" at bounding box center [262, 521] width 17 height 7
click at [23, 247] on div at bounding box center [24, 246] width 8 height 8
click at [23, 292] on div at bounding box center [24, 289] width 8 height 8
click at [646, 434] on img at bounding box center [646, 521] width 11 height 11
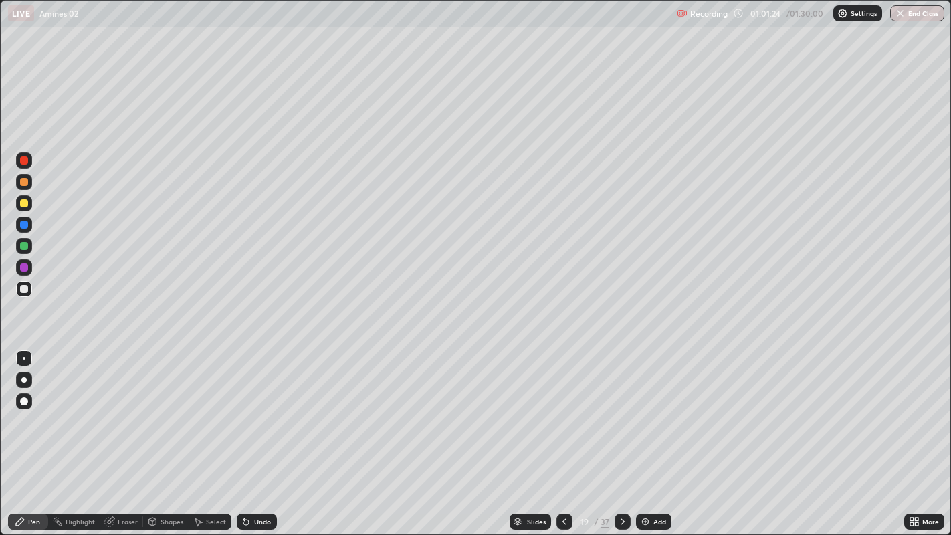
click at [27, 289] on div at bounding box center [24, 289] width 8 height 8
click at [23, 202] on div at bounding box center [24, 203] width 8 height 8
click at [254, 434] on div "Undo" at bounding box center [262, 521] width 17 height 7
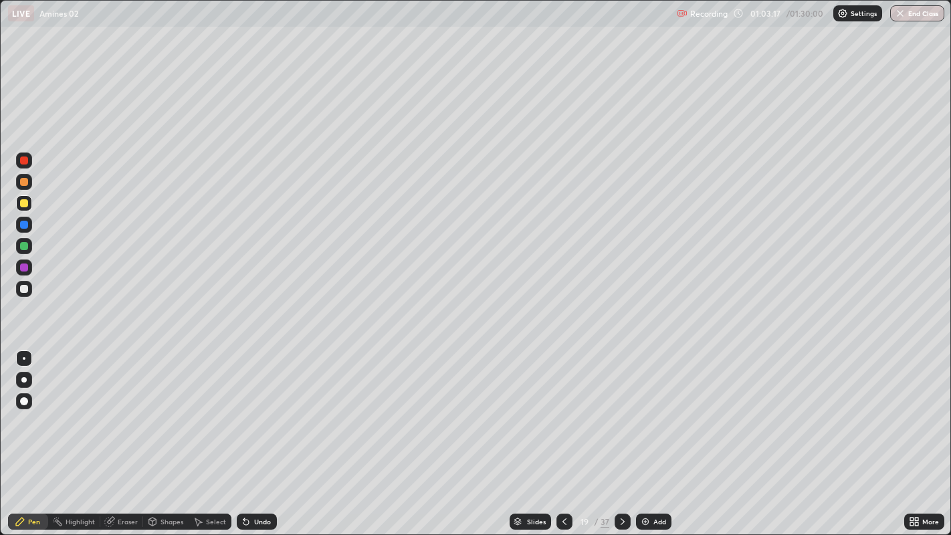
click at [563, 434] on icon at bounding box center [564, 521] width 11 height 11
click at [25, 206] on div at bounding box center [24, 203] width 8 height 8
click at [25, 290] on div at bounding box center [24, 289] width 8 height 8
click at [30, 247] on div at bounding box center [24, 246] width 16 height 16
click at [23, 204] on div at bounding box center [24, 203] width 8 height 8
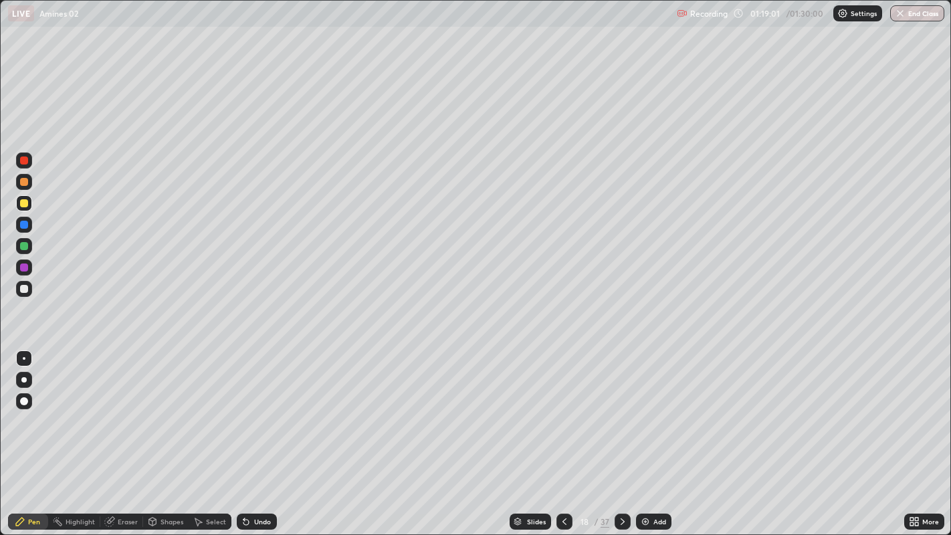
click at [261, 434] on div "Undo" at bounding box center [262, 521] width 17 height 7
click at [263, 434] on div "Undo" at bounding box center [262, 521] width 17 height 7
click at [23, 290] on div at bounding box center [24, 289] width 8 height 8
click at [909, 21] on button "End Class" at bounding box center [917, 13] width 54 height 16
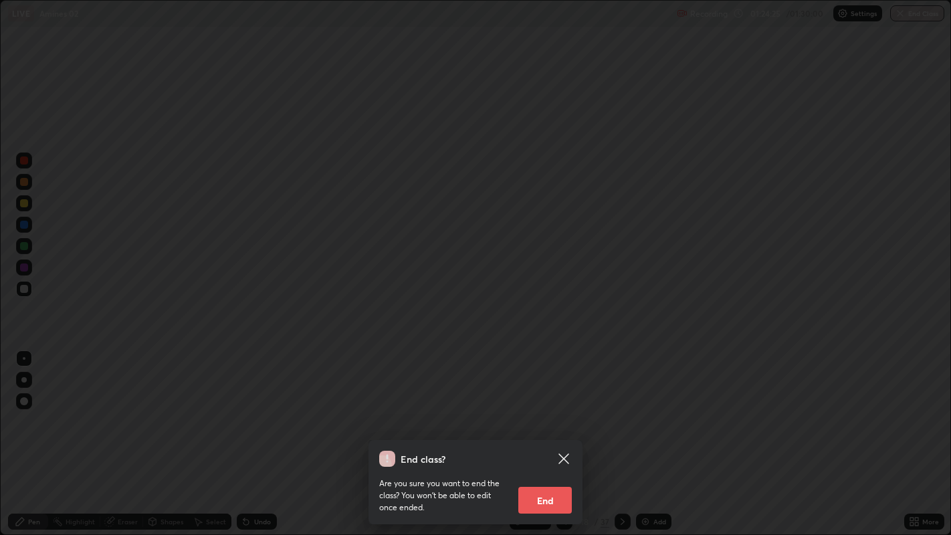
click at [547, 434] on button "End" at bounding box center [544, 500] width 53 height 27
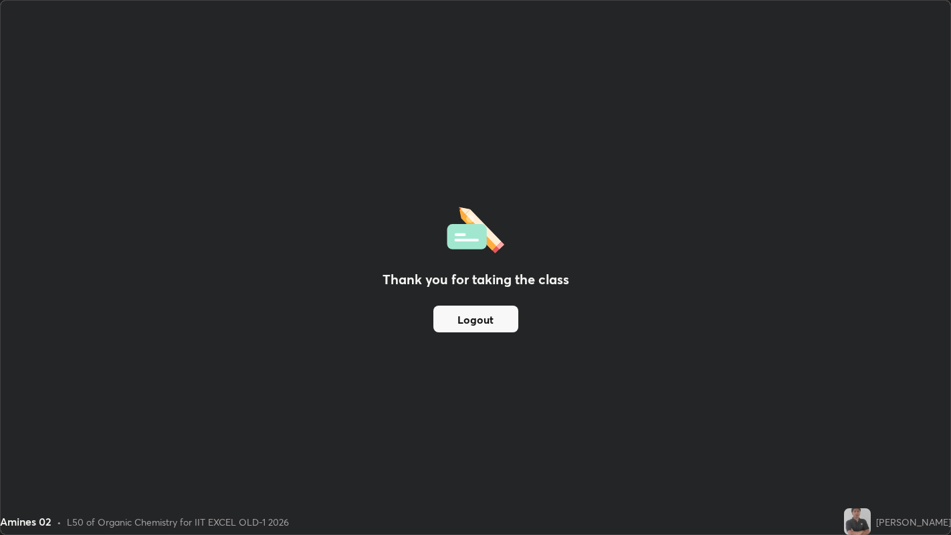
click at [497, 316] on button "Logout" at bounding box center [475, 319] width 85 height 27
